Goal: Information Seeking & Learning: Learn about a topic

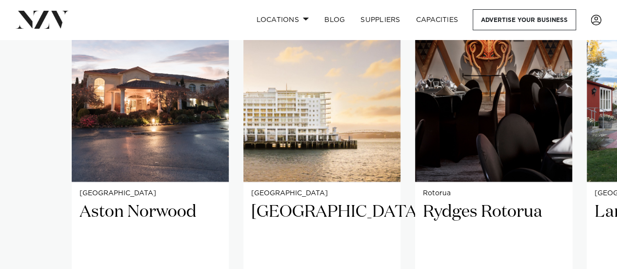
scroll to position [723, 0]
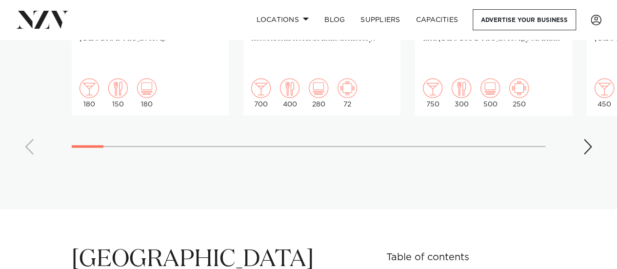
scroll to position [1004, 0]
click at [586, 138] on div "Next slide" at bounding box center [588, 146] width 10 height 16
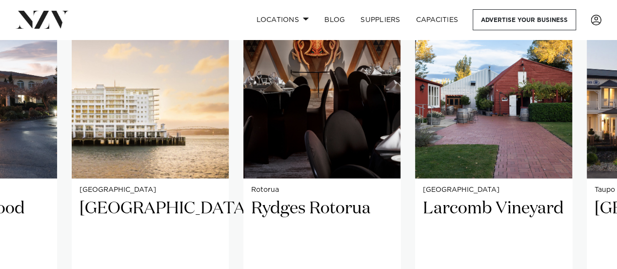
scroll to position [900, 0]
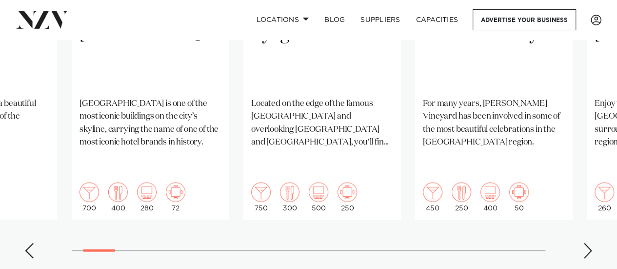
click at [589, 243] on div "Next slide" at bounding box center [588, 251] width 10 height 16
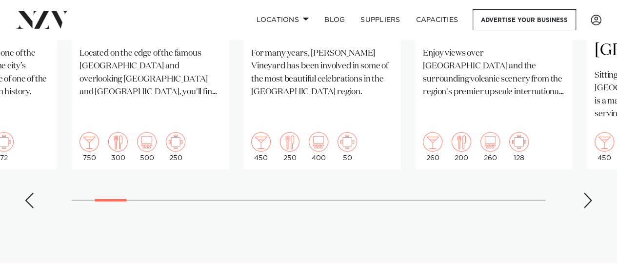
scroll to position [950, 0]
click at [593, 193] on div "Next slide" at bounding box center [588, 201] width 10 height 16
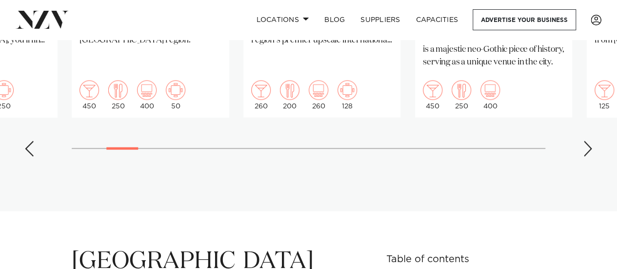
scroll to position [1003, 0]
click at [589, 140] on div "Next slide" at bounding box center [588, 148] width 10 height 16
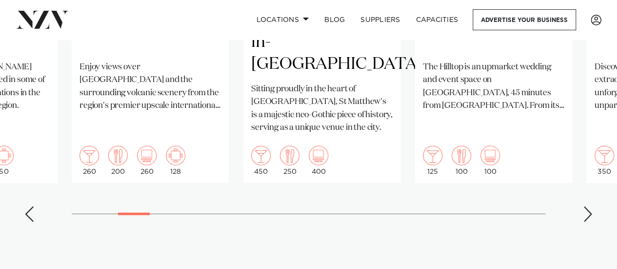
scroll to position [937, 0]
click at [591, 205] on div "Next slide" at bounding box center [588, 213] width 10 height 16
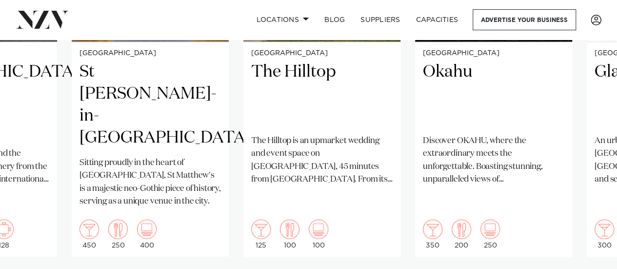
scroll to position [929, 0]
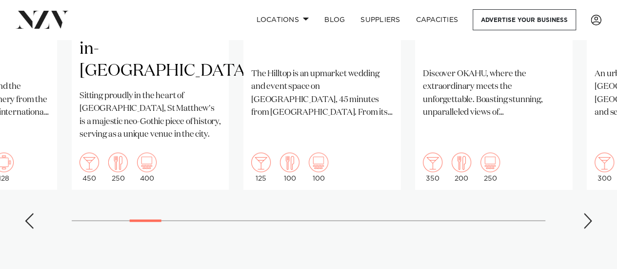
click at [590, 213] on div "Next slide" at bounding box center [588, 221] width 10 height 16
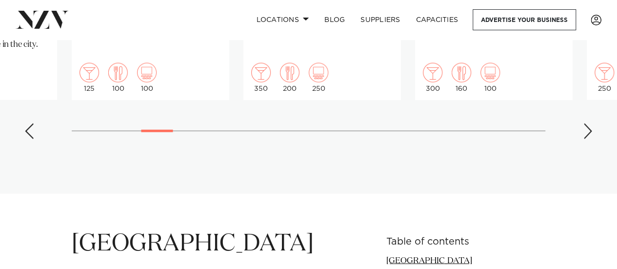
scroll to position [1021, 0]
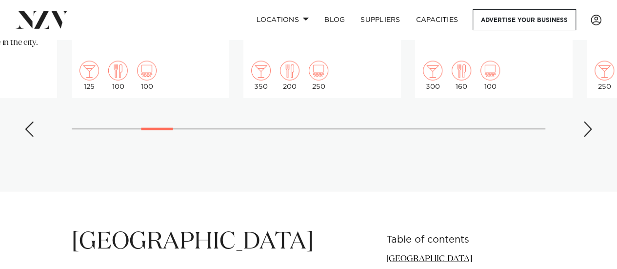
click at [586, 122] on div "Next slide" at bounding box center [588, 130] width 10 height 16
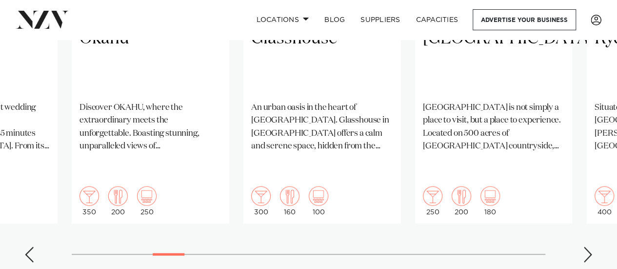
scroll to position [903, 0]
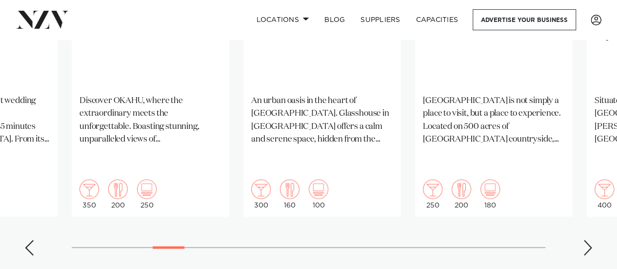
click at [588, 240] on div "Next slide" at bounding box center [588, 248] width 10 height 16
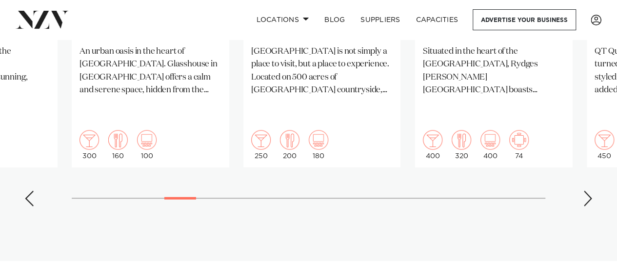
scroll to position [951, 0]
click at [586, 192] on div "Next slide" at bounding box center [588, 200] width 10 height 16
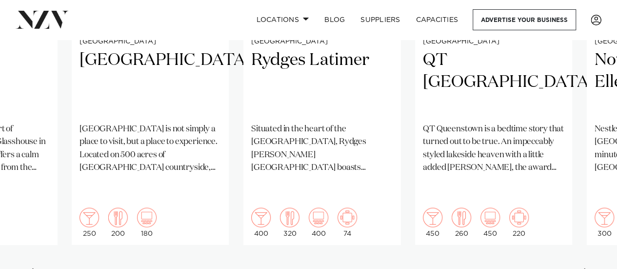
scroll to position [874, 0]
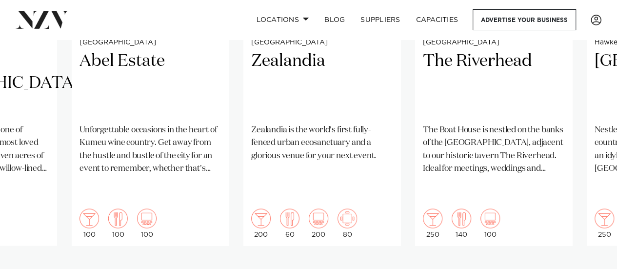
scroll to position [875, 0]
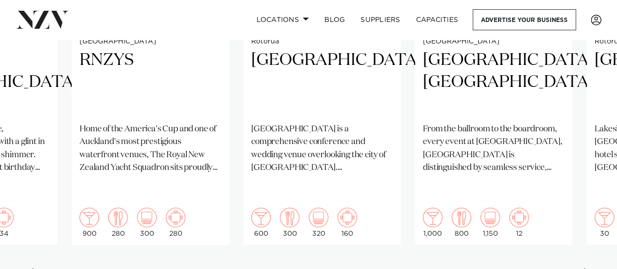
click at [582, 203] on swiper-container "Wellington Aston Norwood Aston Norwood, a beautiful venue situated at the foot …" at bounding box center [308, 55] width 617 height 472
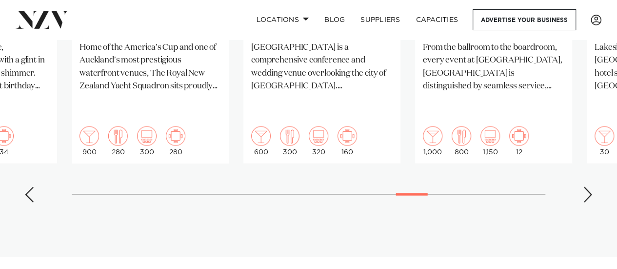
scroll to position [956, 0]
click at [29, 187] on div "Previous slide" at bounding box center [29, 195] width 10 height 16
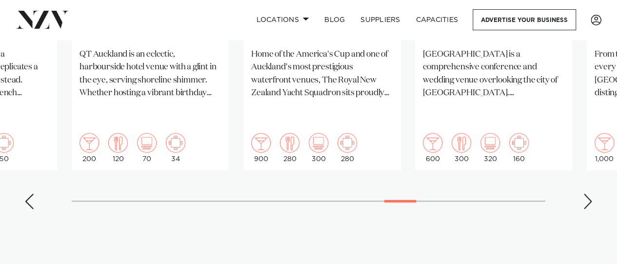
scroll to position [949, 0]
click at [592, 194] on div "Next slide" at bounding box center [588, 202] width 10 height 16
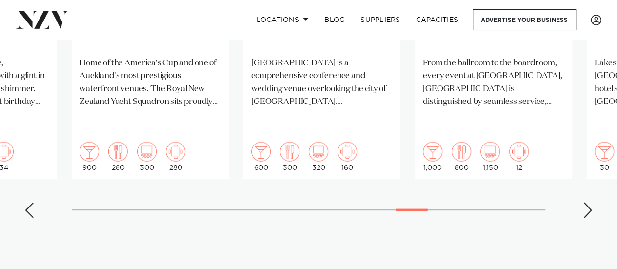
scroll to position [940, 0]
click at [589, 203] on div "Next slide" at bounding box center [588, 211] width 10 height 16
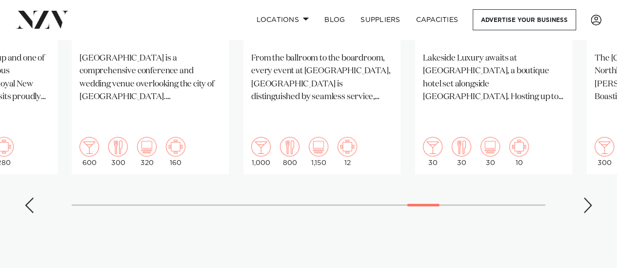
scroll to position [946, 0]
click at [588, 197] on div "Next slide" at bounding box center [588, 205] width 10 height 16
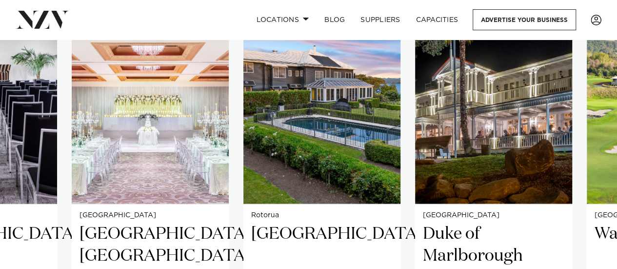
scroll to position [700, 0]
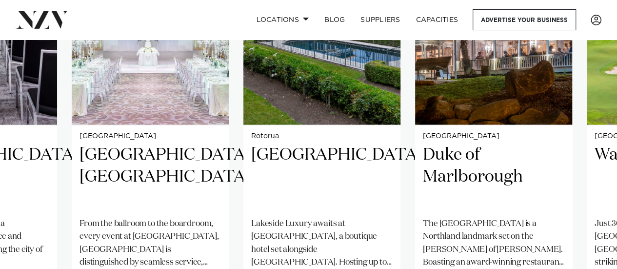
click at [575, 233] on swiper-container "Wellington Aston Norwood Aston Norwood, a beautiful venue situated at the foot …" at bounding box center [308, 150] width 617 height 472
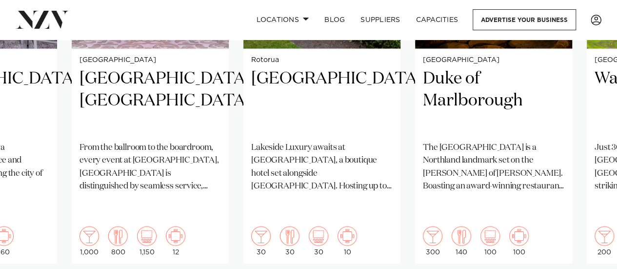
scroll to position [860, 0]
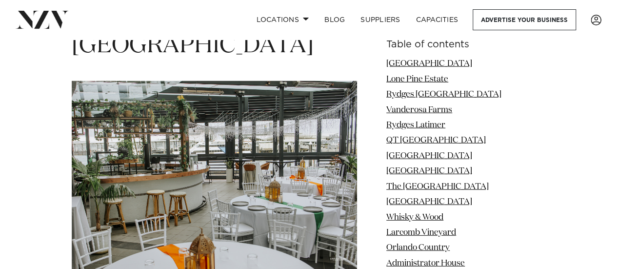
scroll to position [1219, 0]
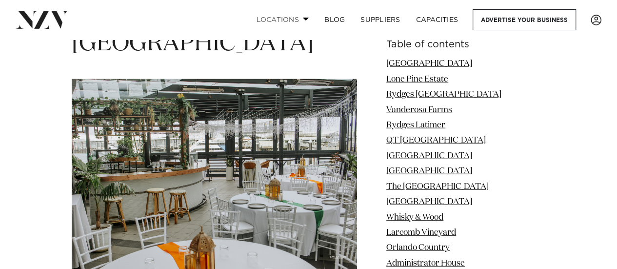
click at [302, 21] on link "Locations" at bounding box center [282, 19] width 68 height 21
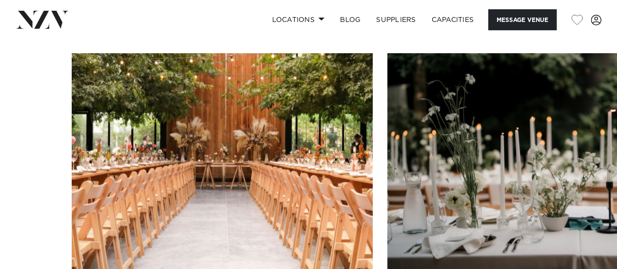
scroll to position [912, 0]
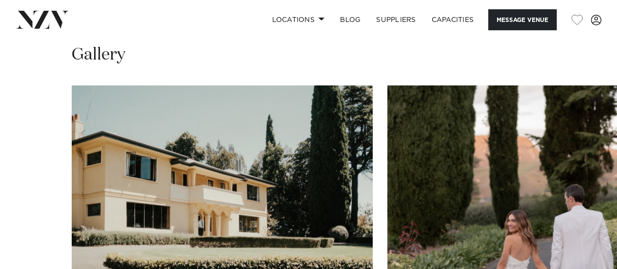
scroll to position [1036, 0]
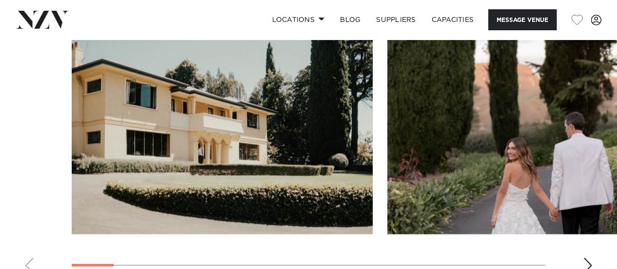
click at [590, 258] on div "Next slide" at bounding box center [588, 266] width 10 height 16
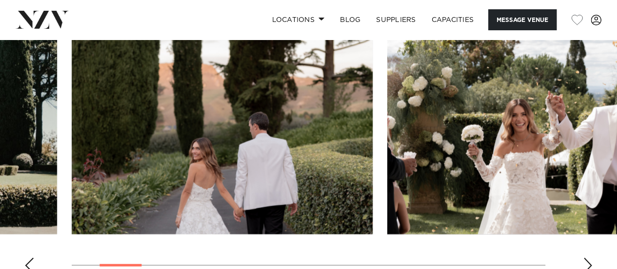
click at [590, 258] on div "Next slide" at bounding box center [588, 266] width 10 height 16
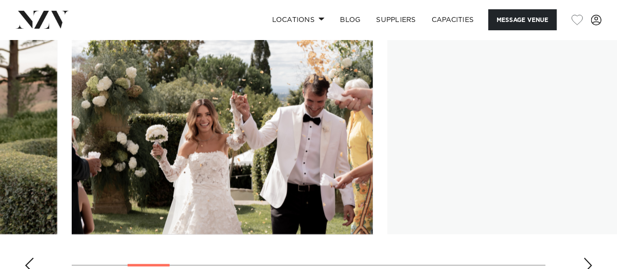
click at [590, 258] on div "Next slide" at bounding box center [588, 266] width 10 height 16
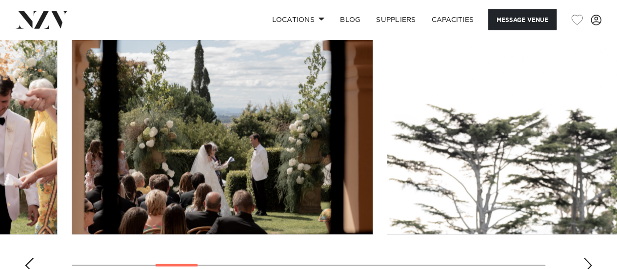
click at [586, 258] on div "Next slide" at bounding box center [588, 266] width 10 height 16
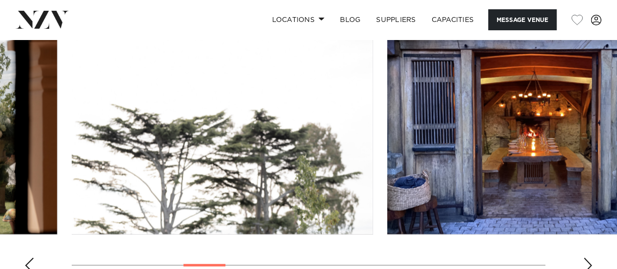
click at [586, 258] on div "Next slide" at bounding box center [588, 266] width 10 height 16
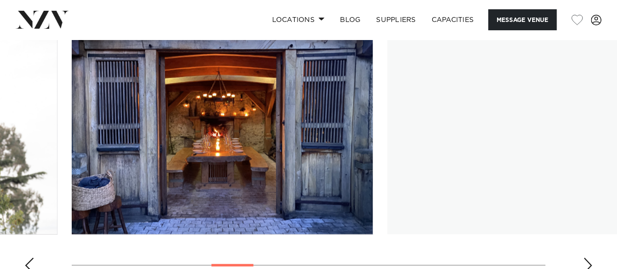
click at [586, 258] on div "Next slide" at bounding box center [588, 266] width 10 height 16
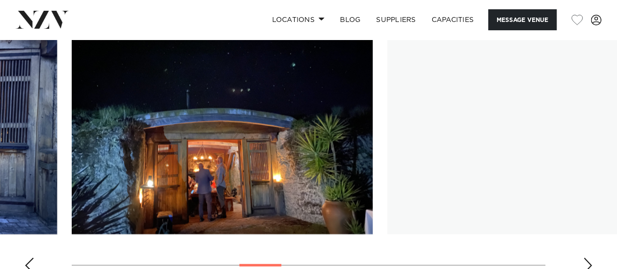
click at [586, 258] on div "Next slide" at bounding box center [588, 266] width 10 height 16
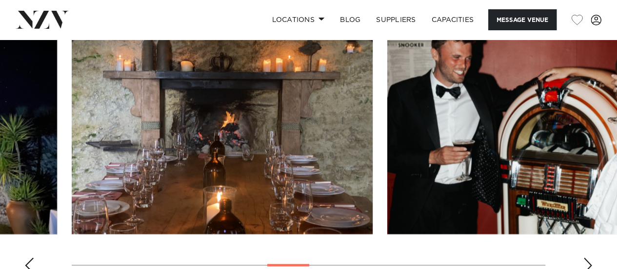
click at [586, 258] on div "Next slide" at bounding box center [588, 266] width 10 height 16
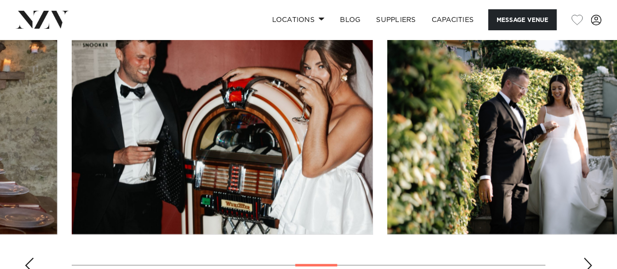
click at [586, 258] on div "Next slide" at bounding box center [588, 266] width 10 height 16
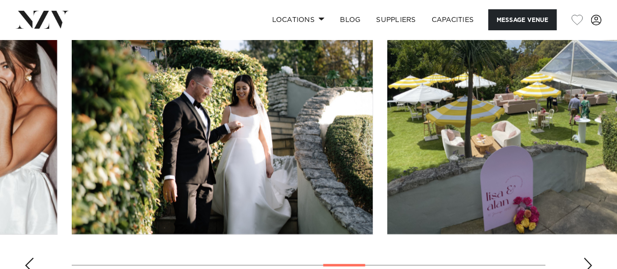
click at [586, 258] on div "Next slide" at bounding box center [588, 266] width 10 height 16
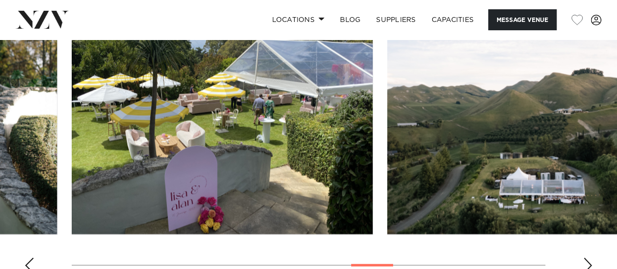
click at [586, 258] on div "Next slide" at bounding box center [588, 266] width 10 height 16
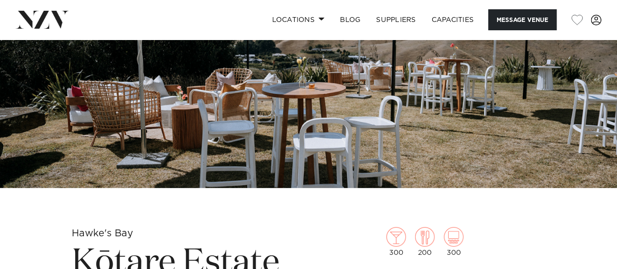
scroll to position [141, 0]
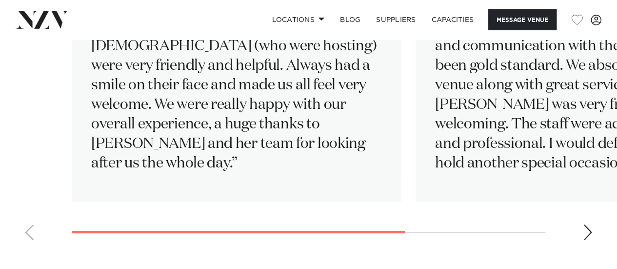
scroll to position [1719, 0]
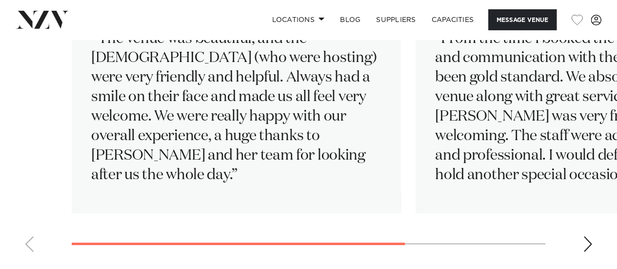
click at [584, 236] on div "Next slide" at bounding box center [588, 244] width 10 height 16
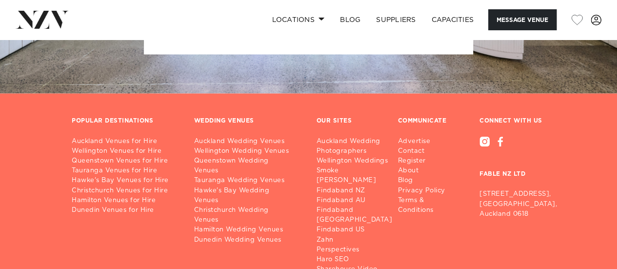
scroll to position [2758, 0]
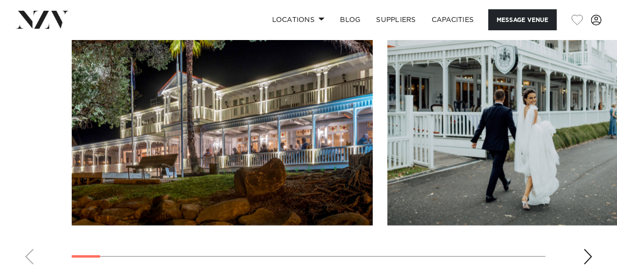
scroll to position [1049, 0]
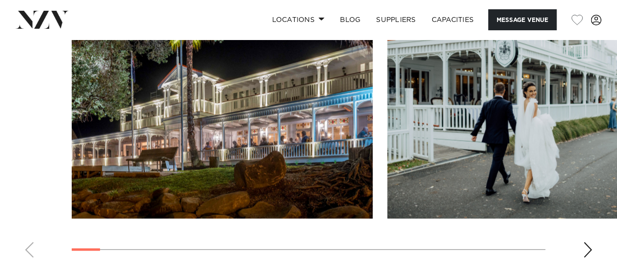
click at [587, 242] on div "Next slide" at bounding box center [588, 250] width 10 height 16
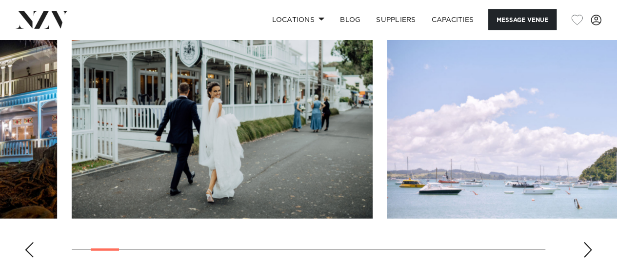
click at [587, 242] on div "Next slide" at bounding box center [588, 250] width 10 height 16
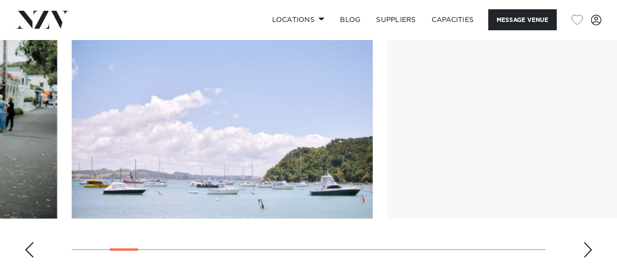
click at [587, 242] on div "Next slide" at bounding box center [588, 250] width 10 height 16
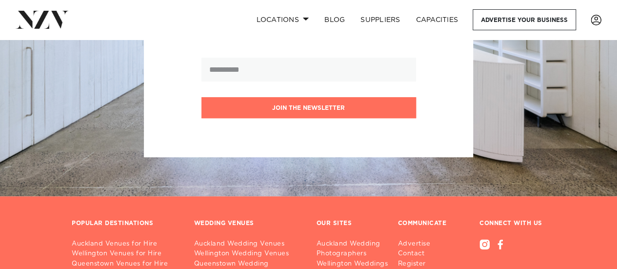
scroll to position [2165, 0]
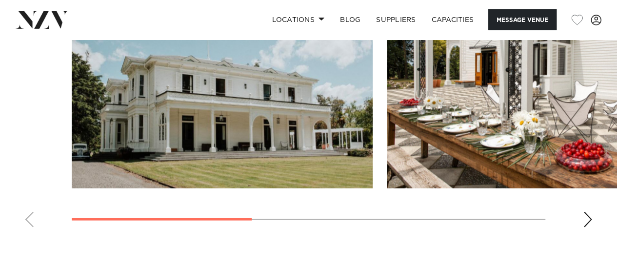
scroll to position [855, 0]
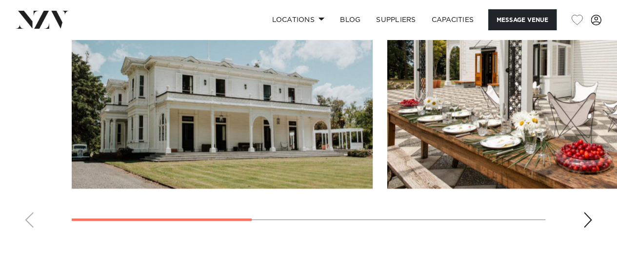
click at [589, 212] on div "Next slide" at bounding box center [588, 220] width 10 height 16
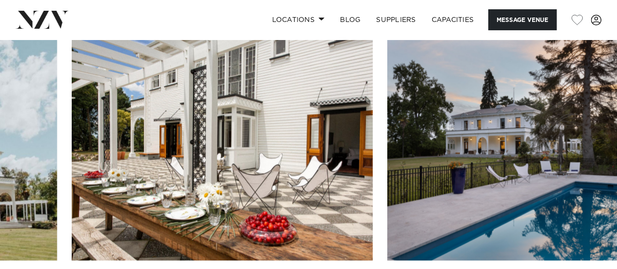
scroll to position [789, 0]
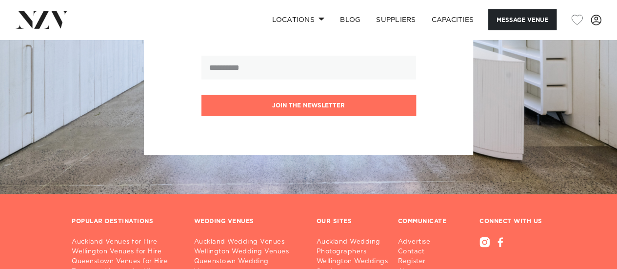
scroll to position [1347, 0]
